Goal: Information Seeking & Learning: Check status

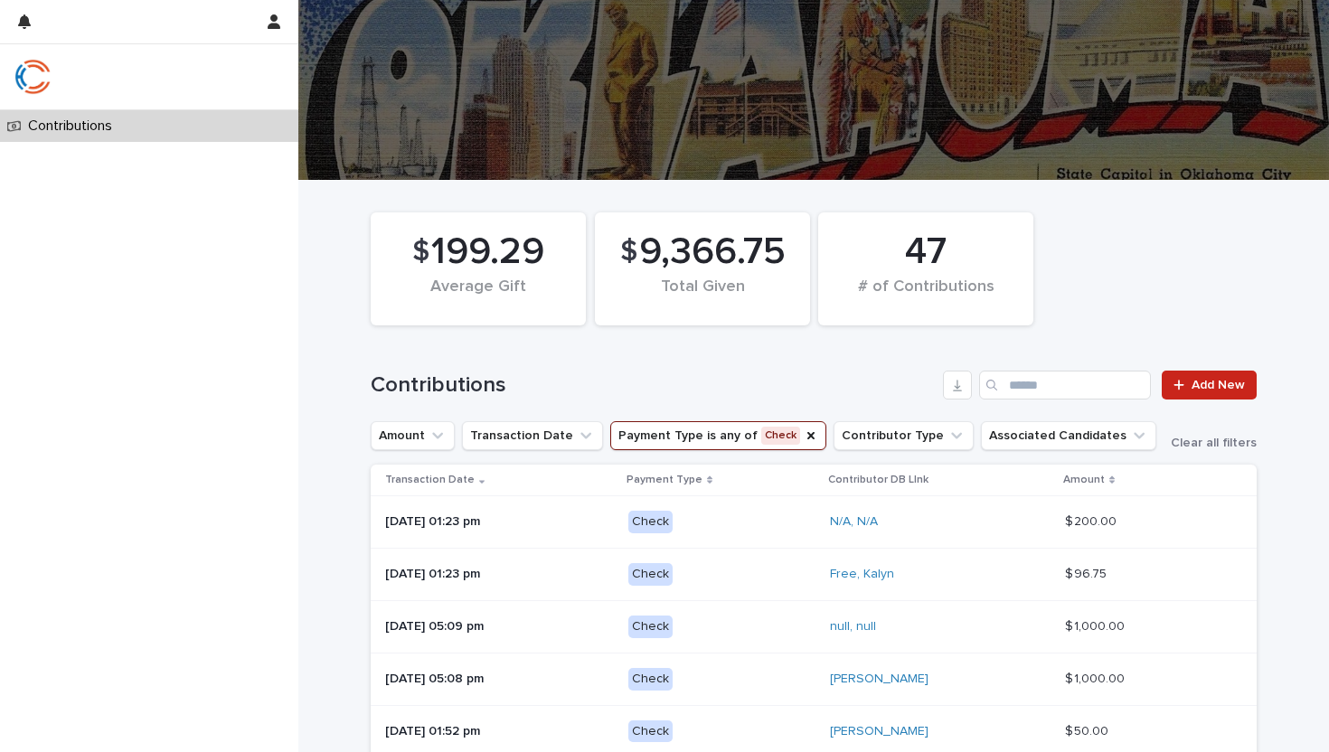
scroll to position [123, 0]
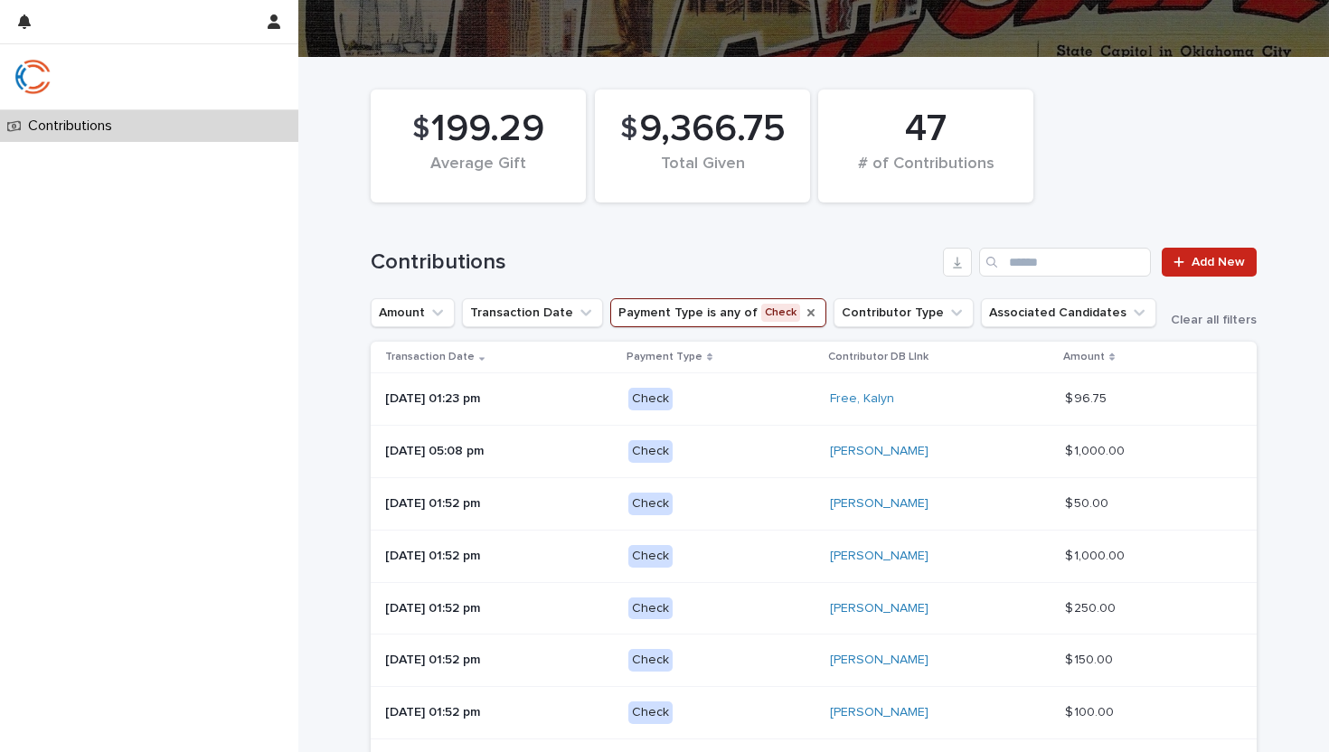
click at [804, 311] on icon "Payment Type" at bounding box center [811, 313] width 14 height 14
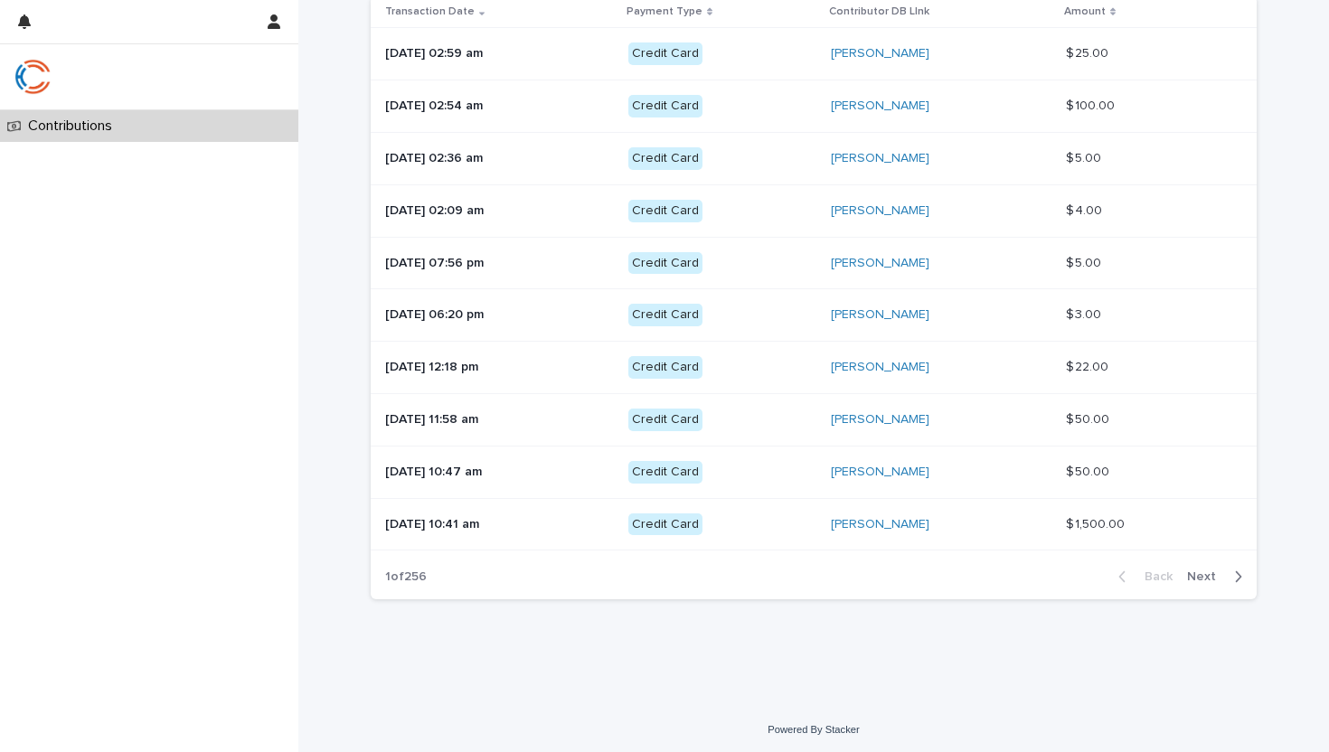
scroll to position [473, 0]
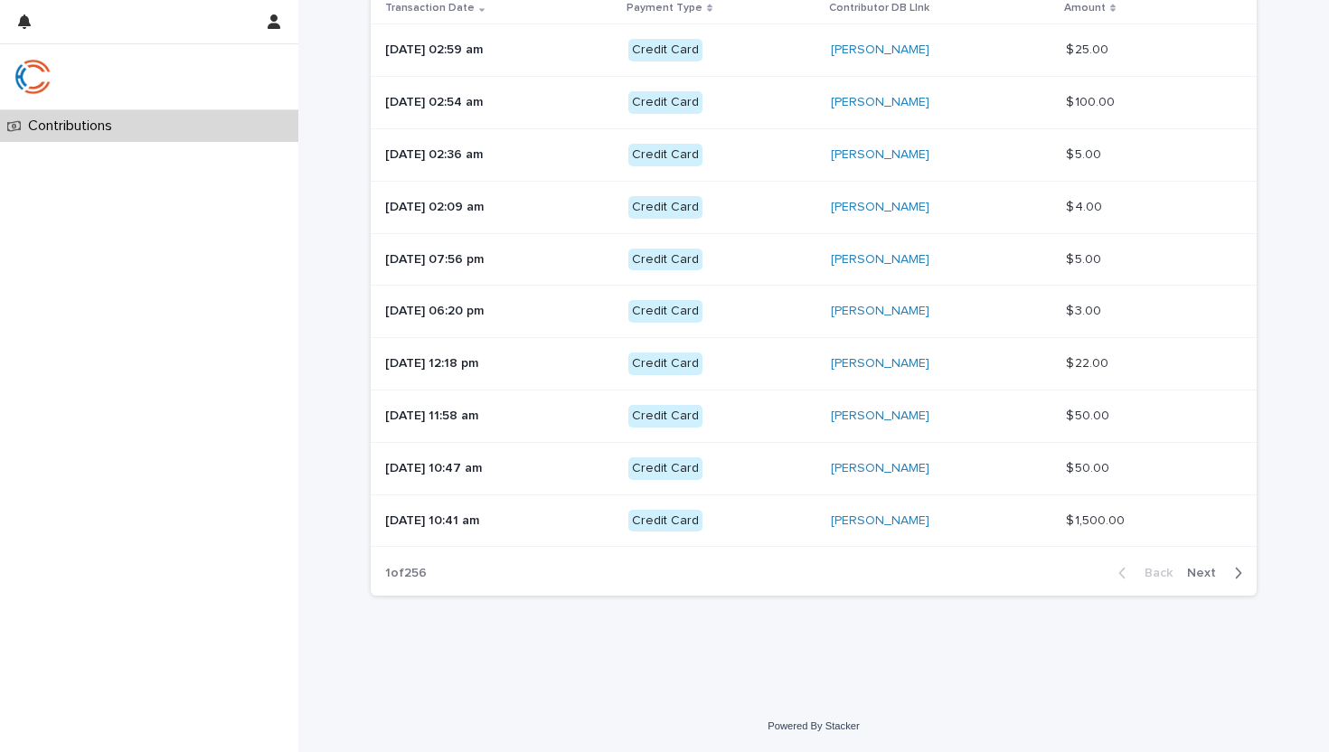
click at [1219, 571] on span "Next" at bounding box center [1207, 573] width 40 height 13
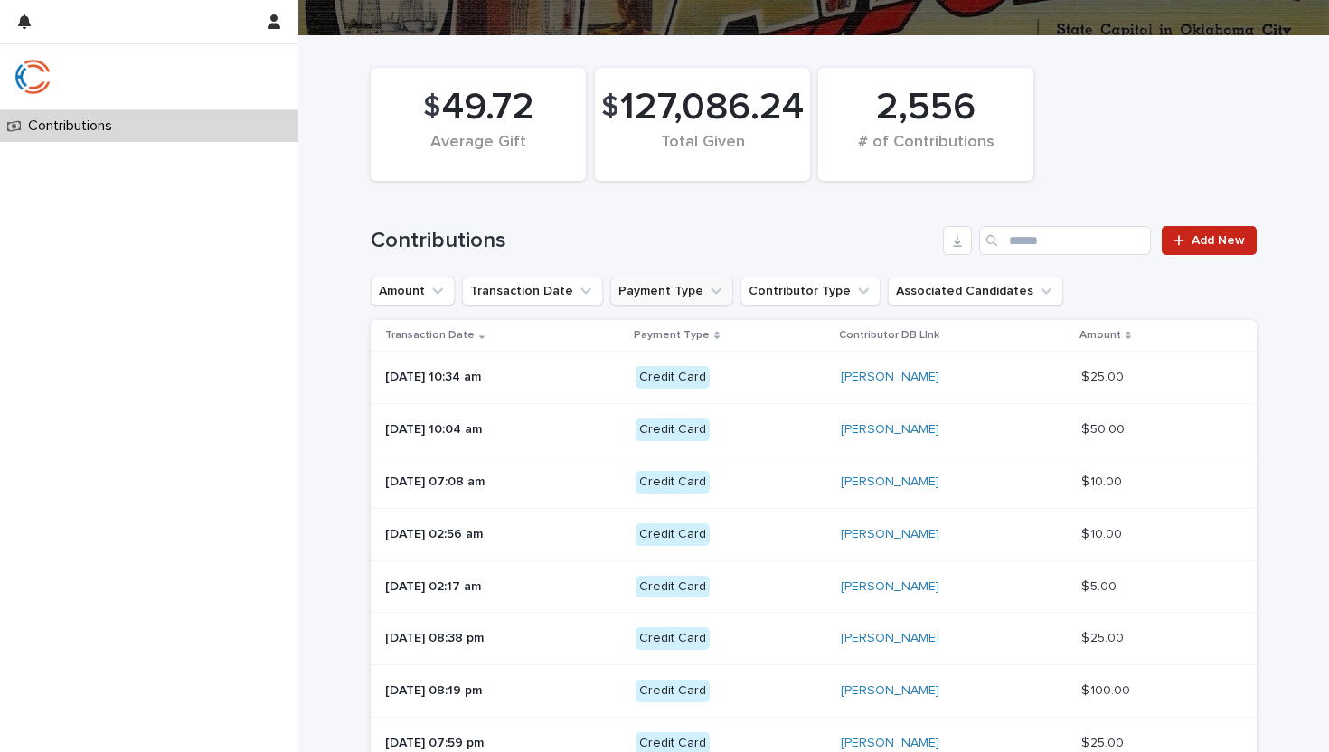
scroll to position [473, 0]
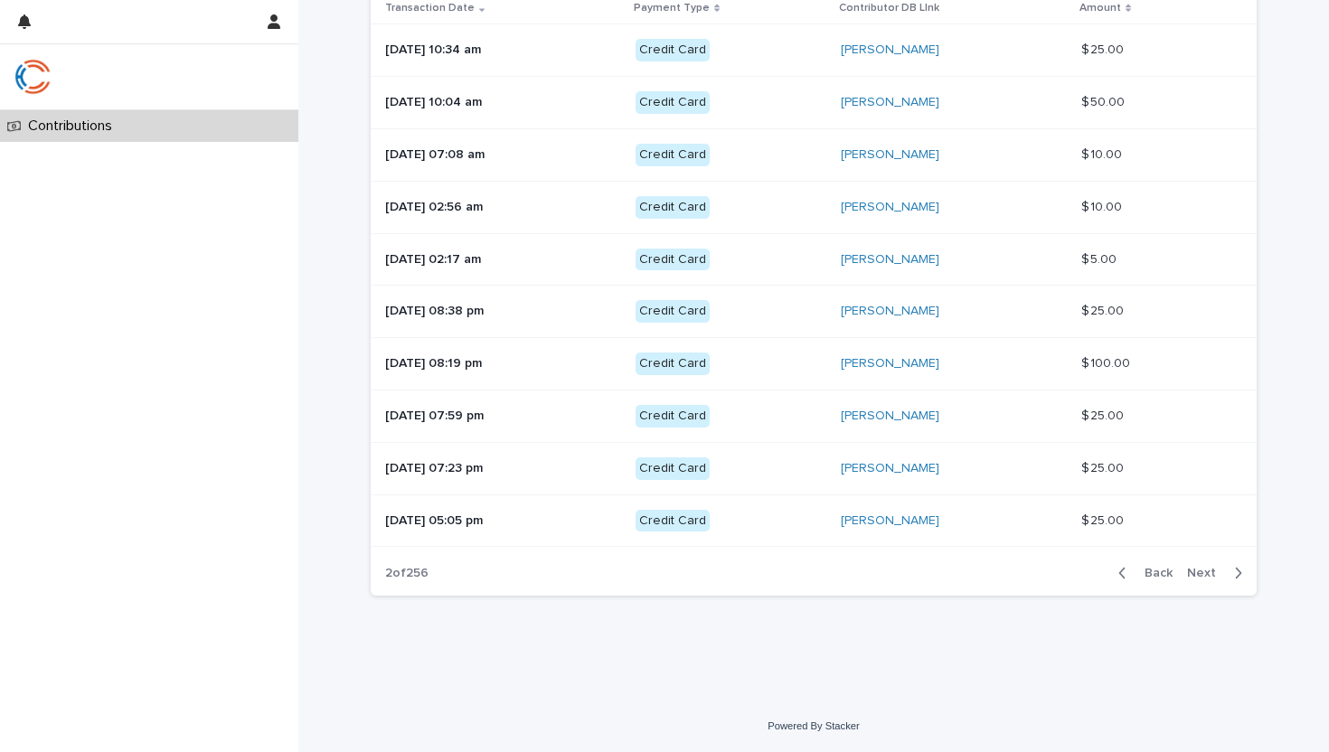
click at [1201, 581] on button "Next" at bounding box center [1218, 573] width 77 height 16
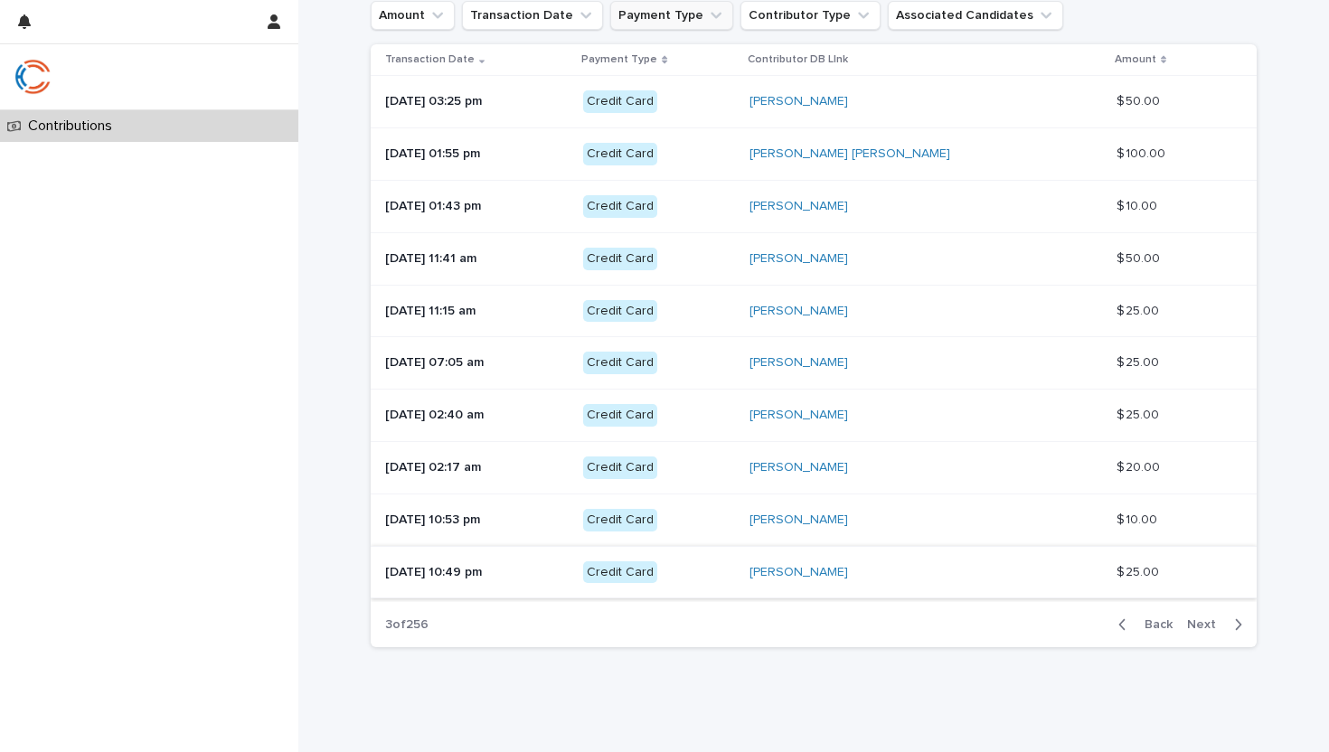
scroll to position [457, 0]
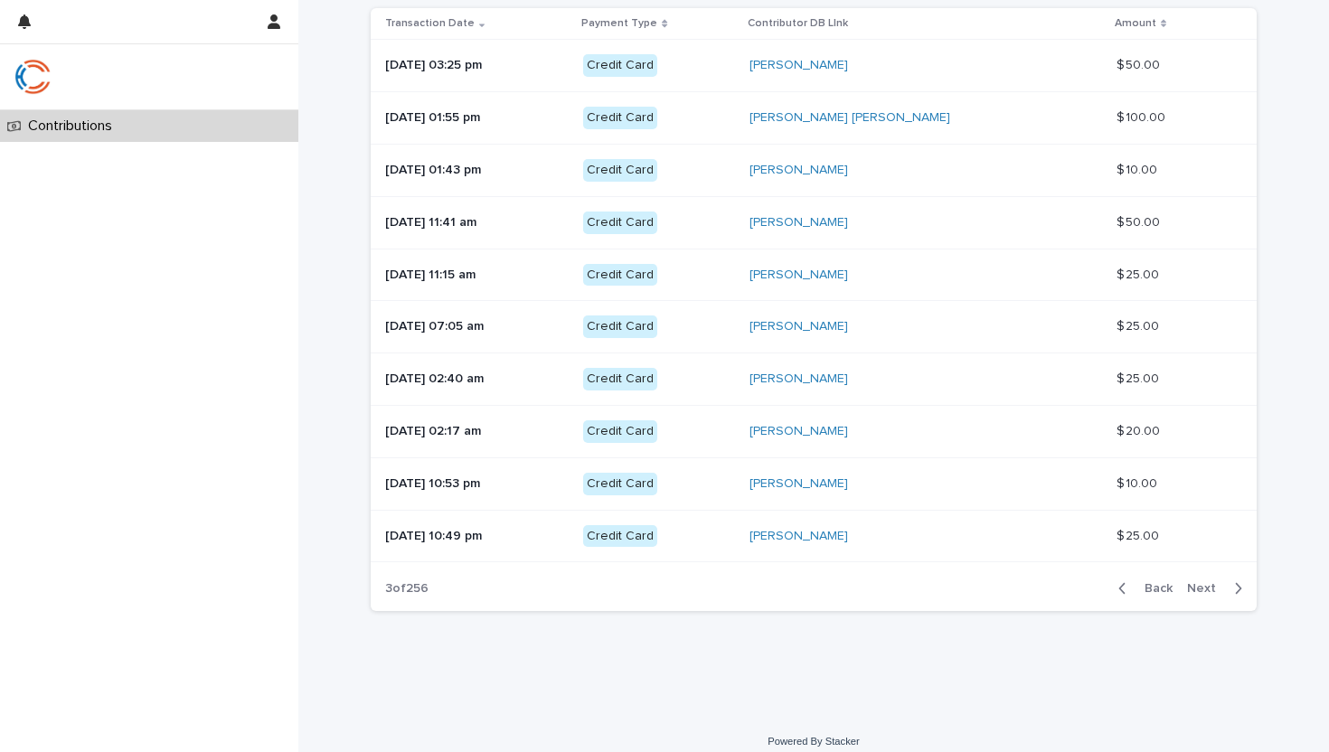
click at [1205, 587] on span "Next" at bounding box center [1207, 588] width 40 height 13
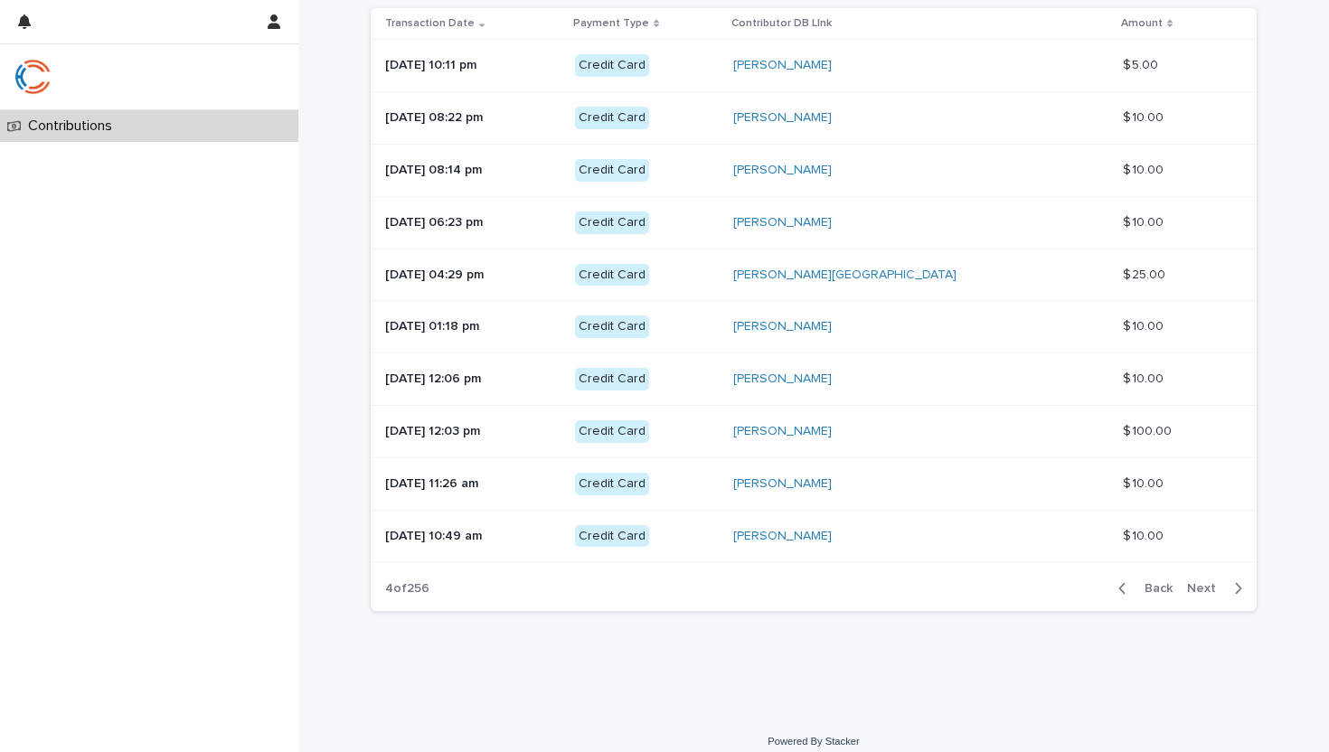
scroll to position [395, 0]
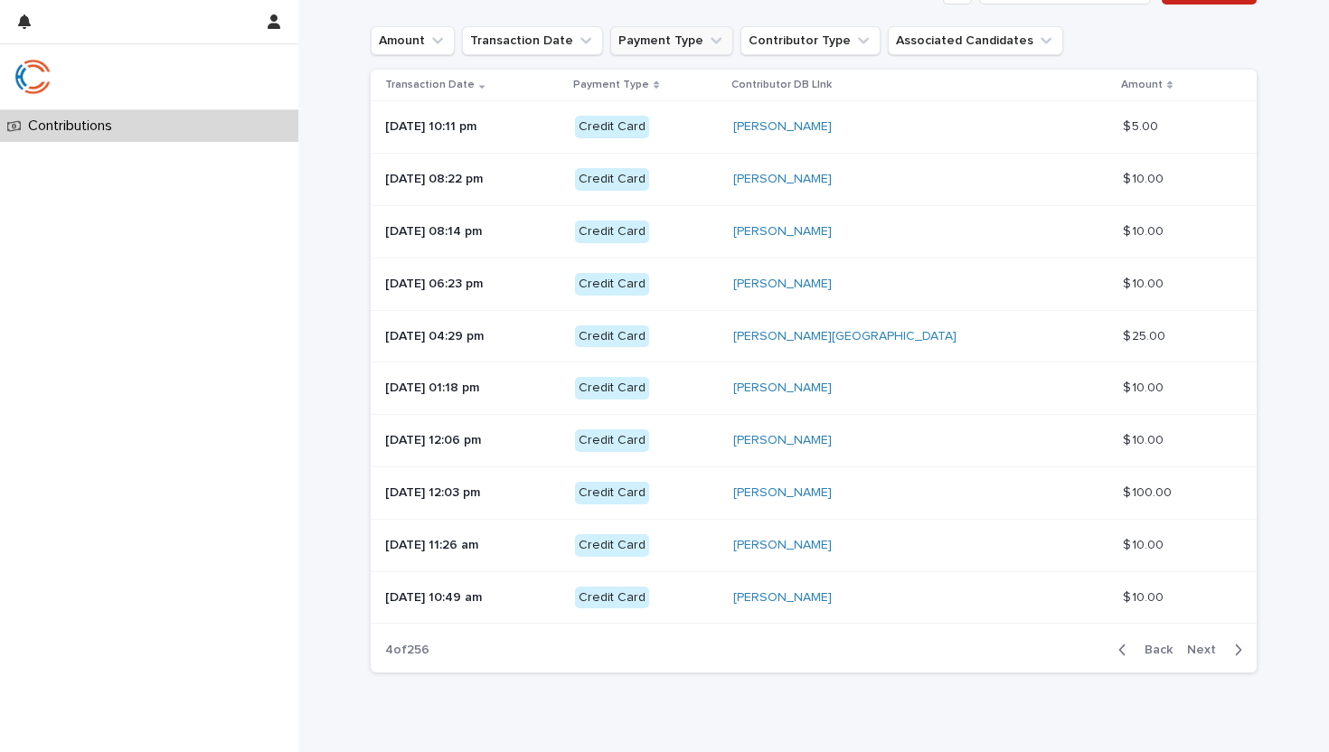
click at [1203, 647] on span "Next" at bounding box center [1207, 650] width 40 height 13
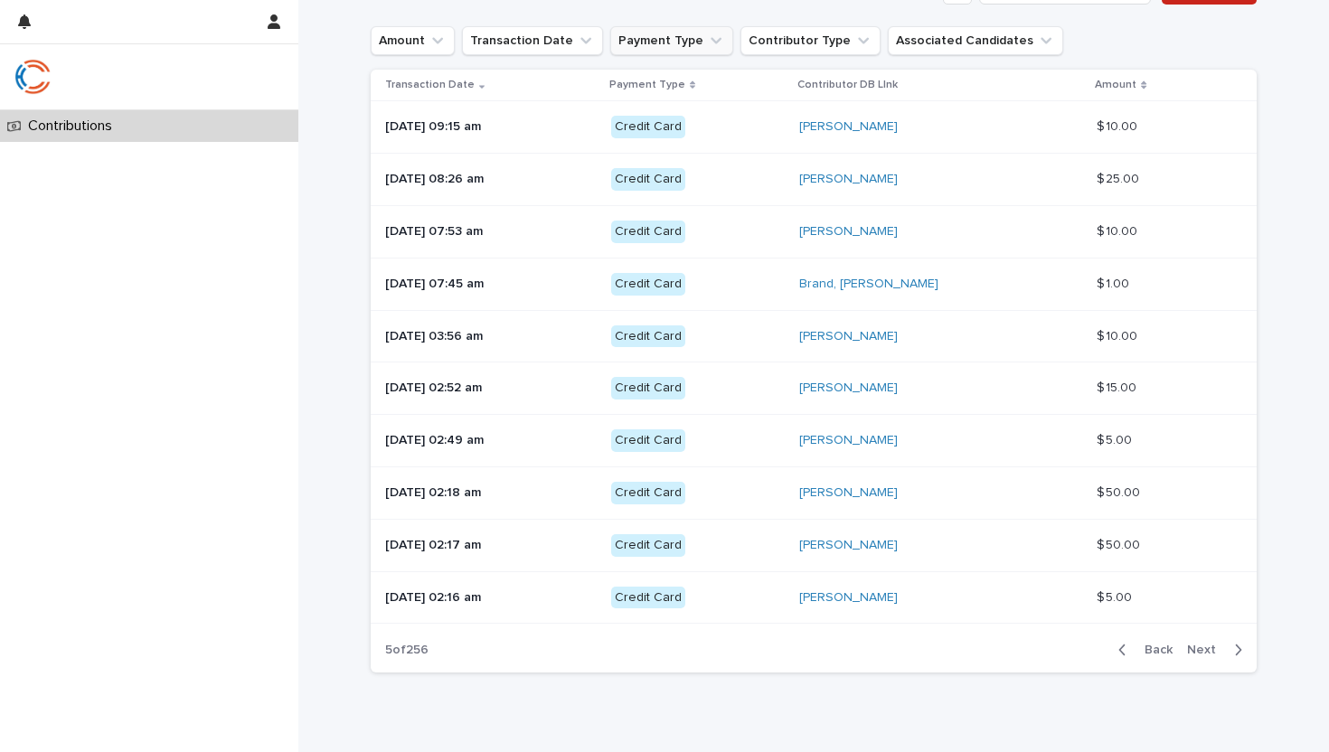
click at [1203, 647] on span "Next" at bounding box center [1207, 650] width 40 height 13
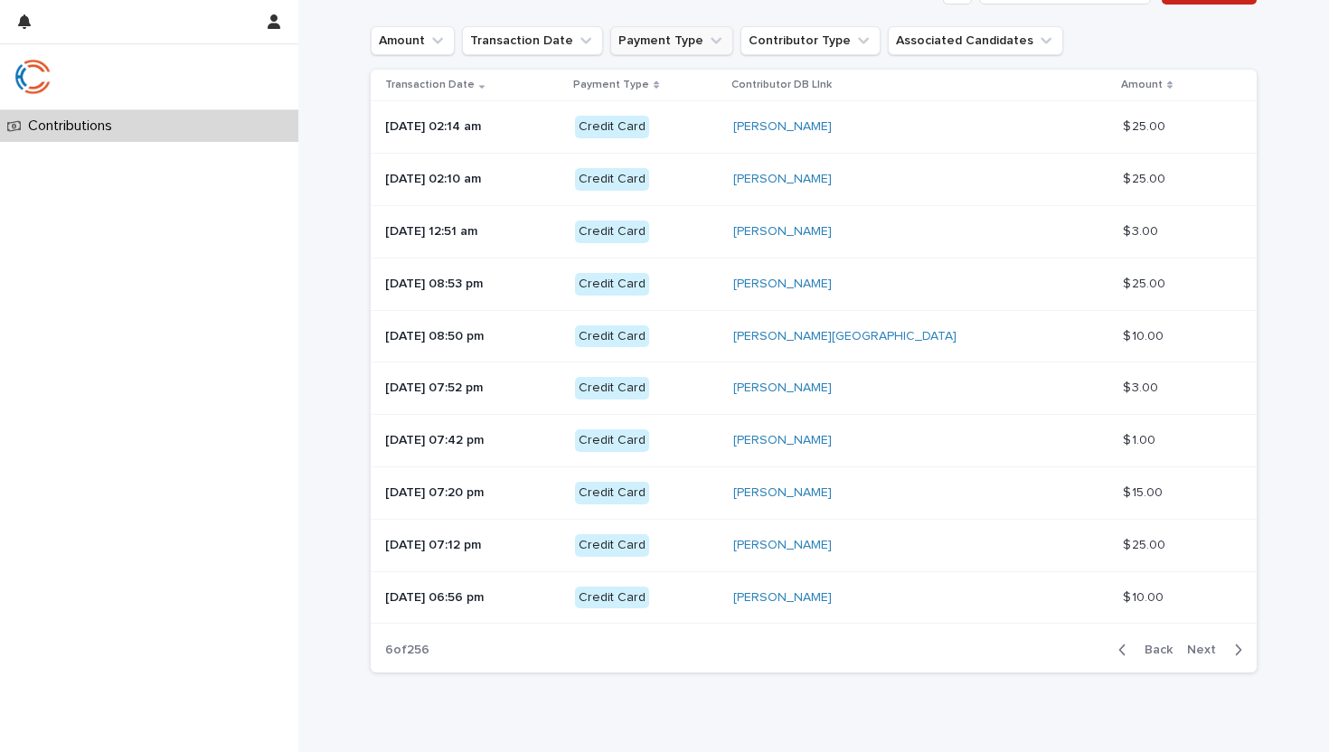
click at [1203, 647] on span "Next" at bounding box center [1207, 650] width 40 height 13
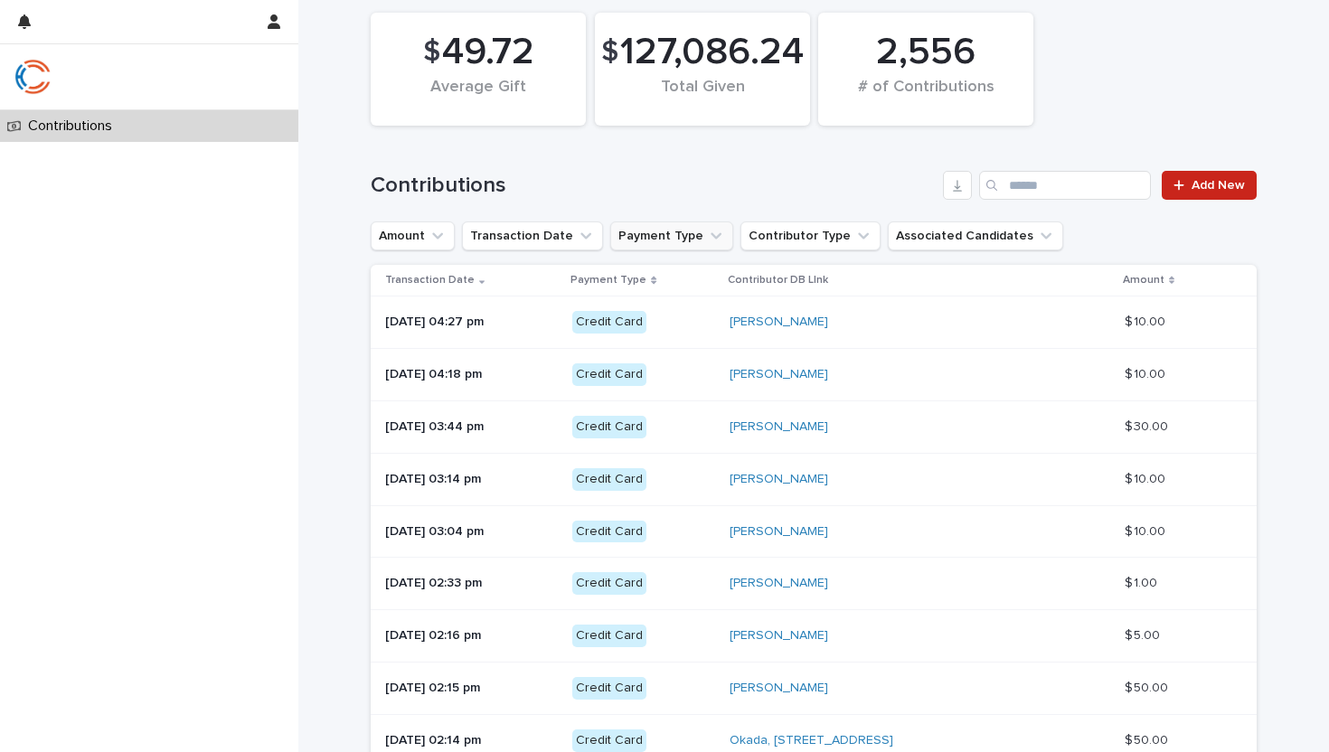
scroll to position [185, 0]
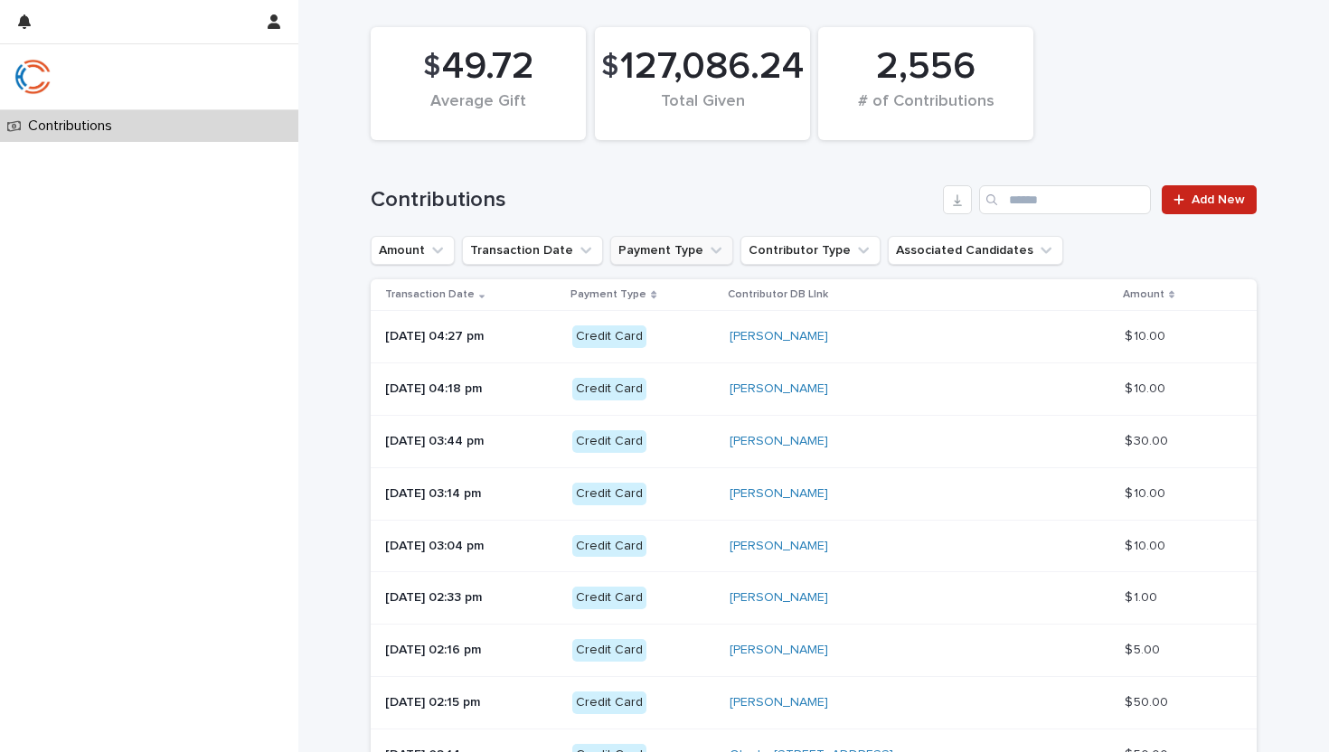
click at [638, 253] on button "Payment Type" at bounding box center [671, 250] width 123 height 29
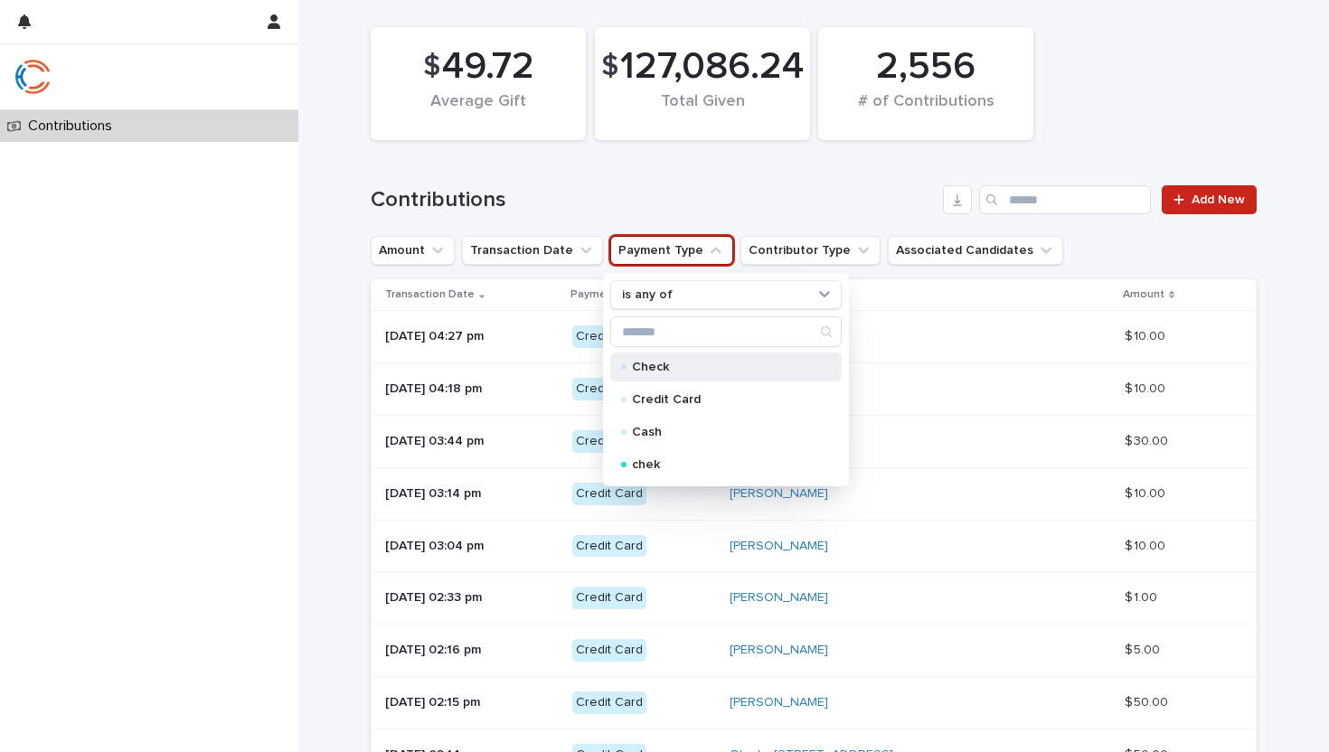
click at [657, 373] on p "Check" at bounding box center [722, 367] width 181 height 13
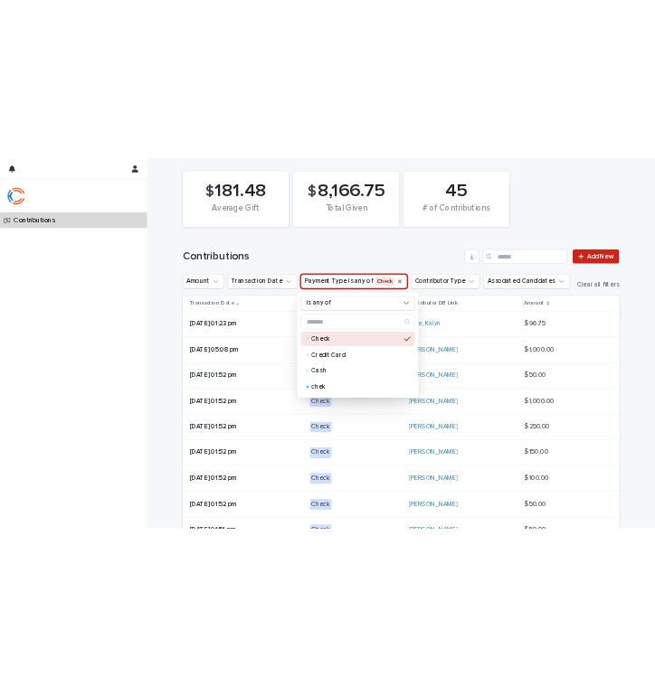
scroll to position [137, 0]
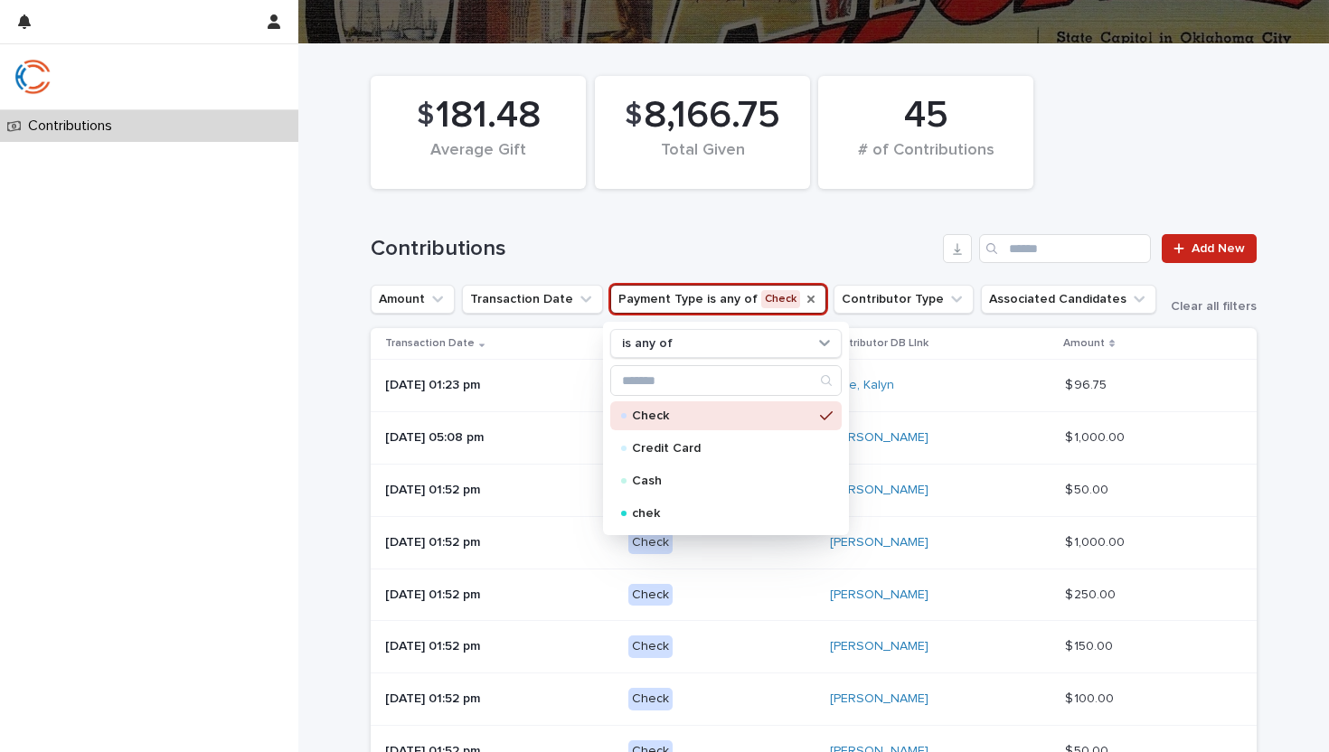
click at [1051, 190] on div "$ 181.48 Average Gift $ 8,166.75 Total Given 45 # of Contributions" at bounding box center [814, 132] width 904 height 131
